Goal: Task Accomplishment & Management: Manage account settings

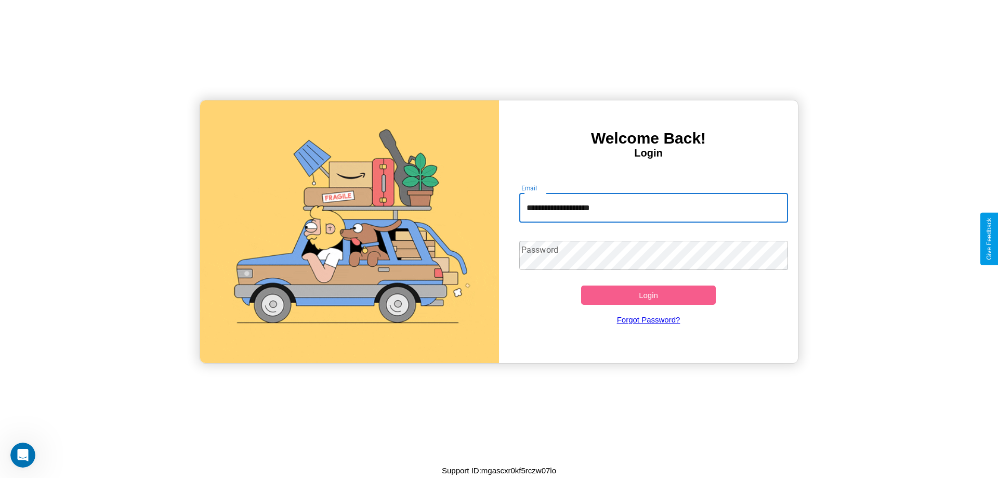
type input "**********"
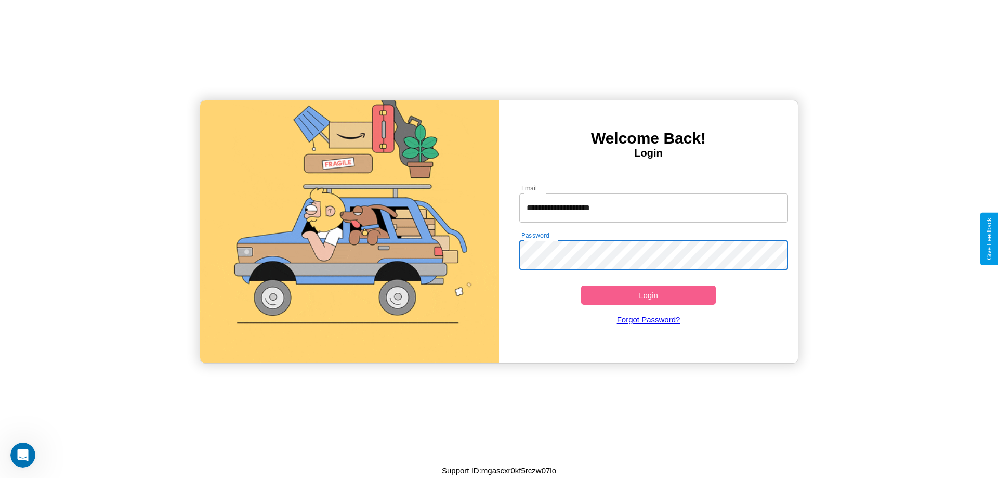
click at [648, 295] on button "Login" at bounding box center [648, 294] width 135 height 19
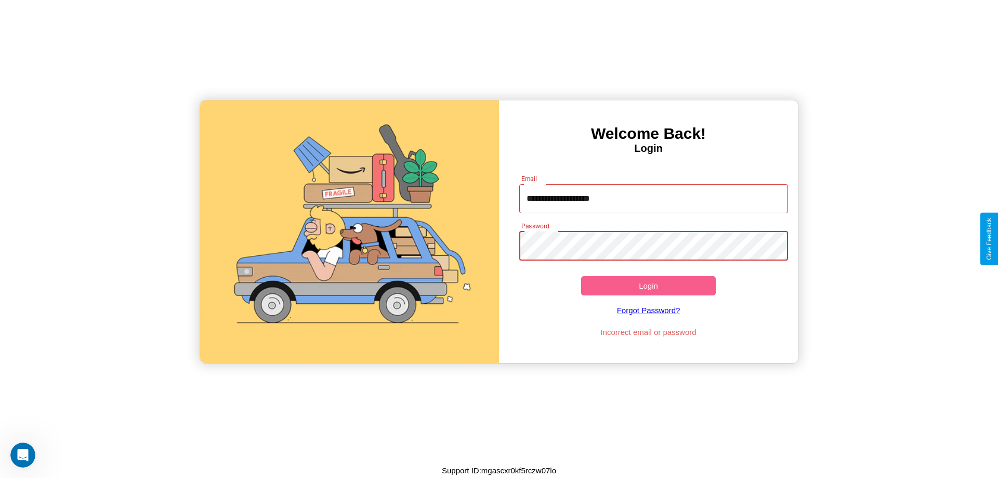
click at [648, 285] on button "Login" at bounding box center [648, 285] width 135 height 19
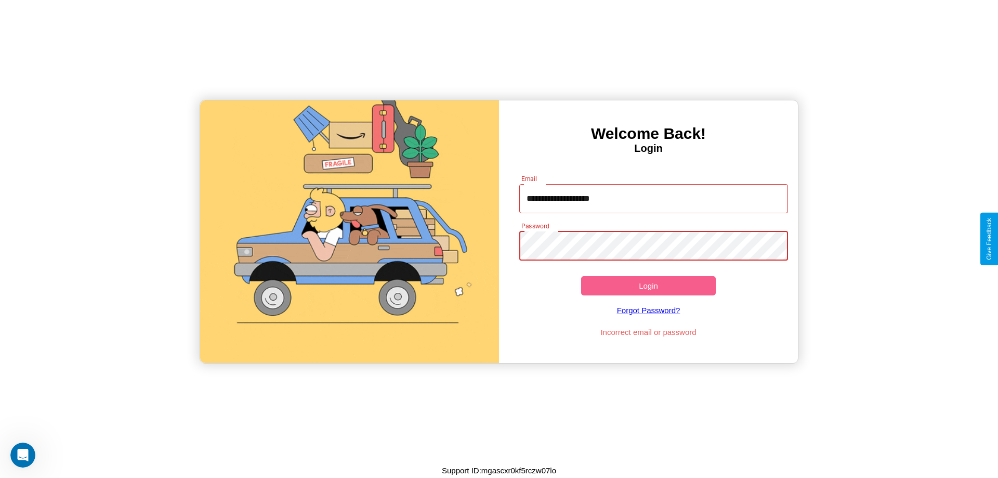
click at [648, 285] on button "Login" at bounding box center [648, 285] width 135 height 19
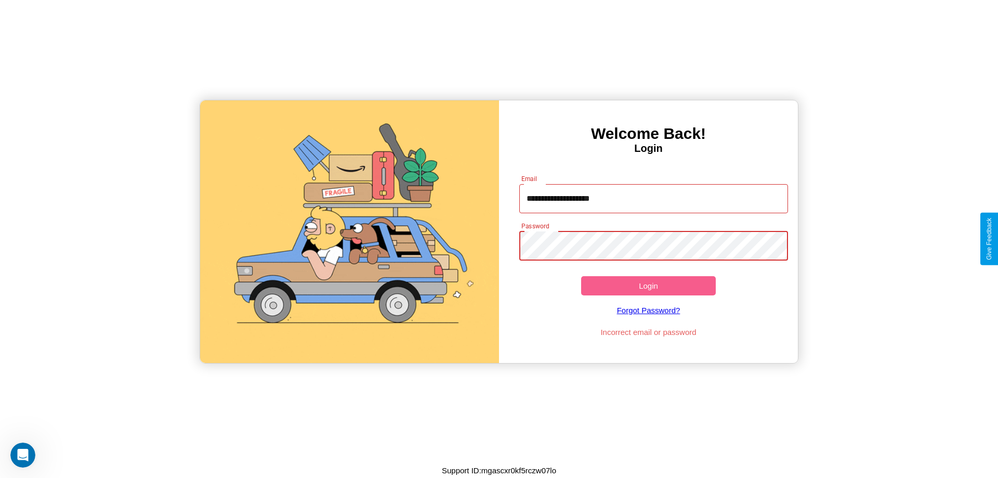
click at [648, 285] on button "Login" at bounding box center [648, 285] width 135 height 19
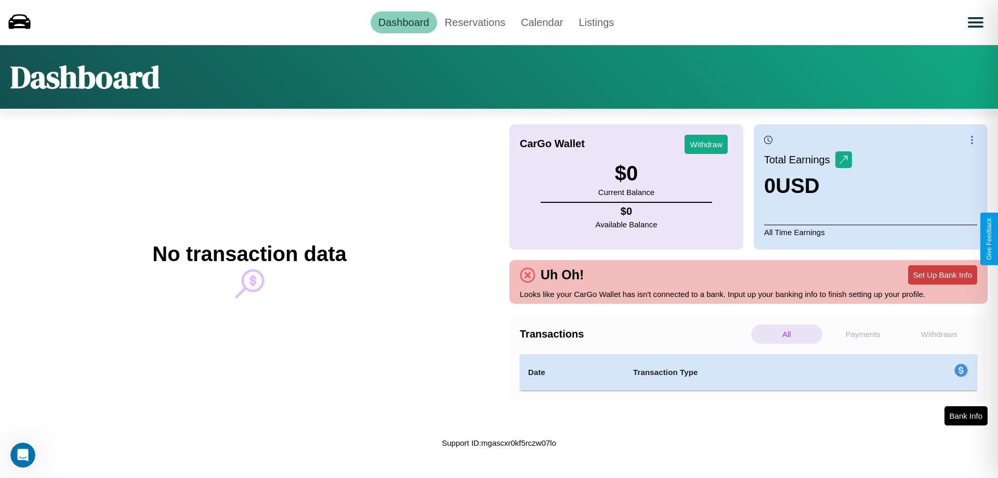
click at [943, 275] on button "Set Up Bank Info" at bounding box center [942, 274] width 69 height 19
